Goal: Navigation & Orientation: Go to known website

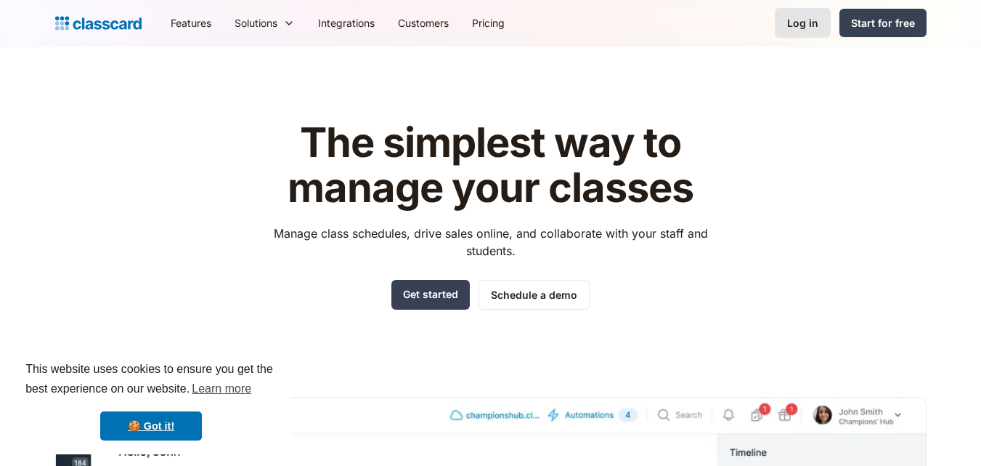
click at [814, 28] on div "Log in" at bounding box center [802, 22] width 31 height 15
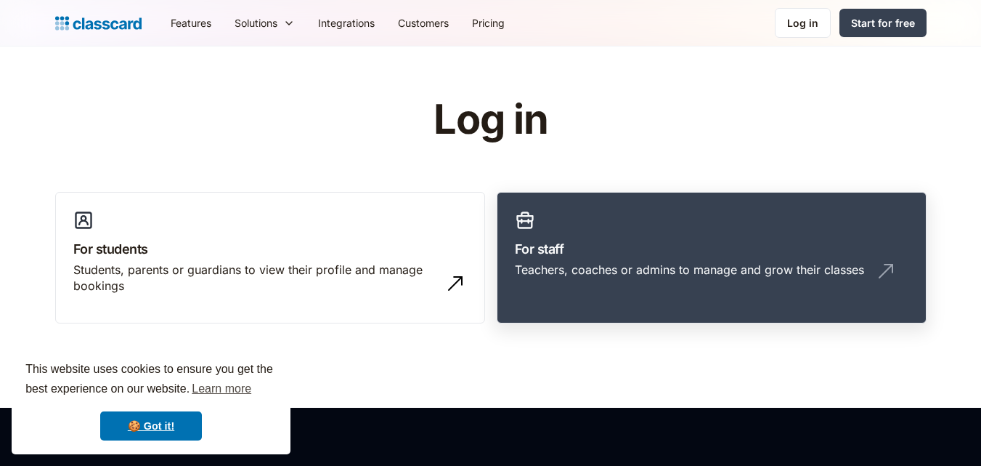
click at [562, 296] on link "For staff Teachers, coaches or admins to manage and grow their classes" at bounding box center [712, 258] width 430 height 132
